Goal: Task Accomplishment & Management: Manage account settings

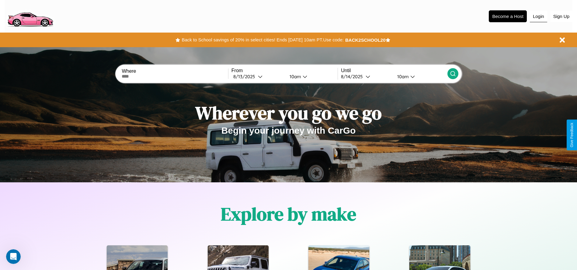
click at [539, 16] on button "Login" at bounding box center [538, 17] width 17 height 12
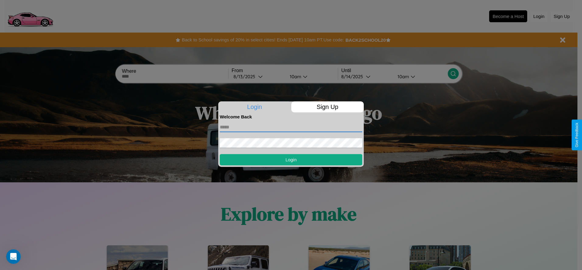
click at [291, 127] on input "text" at bounding box center [291, 127] width 142 height 10
type input "**********"
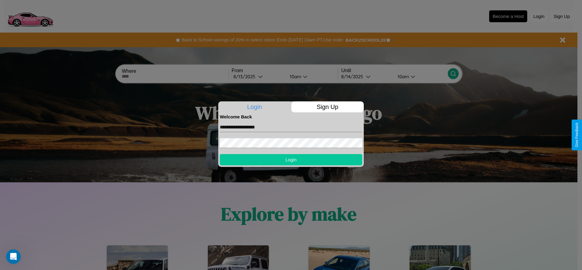
click at [291, 159] on button "Login" at bounding box center [291, 159] width 142 height 11
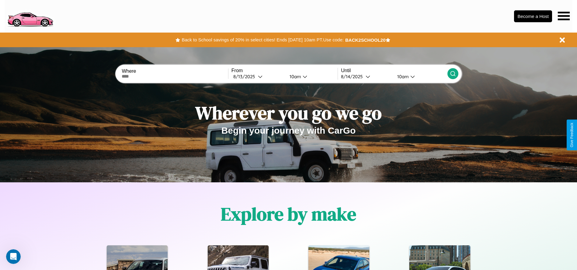
click at [564, 16] on icon at bounding box center [564, 16] width 12 height 9
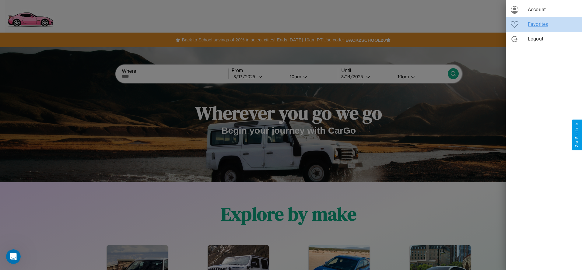
click at [544, 24] on span "Favorites" at bounding box center [552, 24] width 49 height 7
